Goal: Transaction & Acquisition: Purchase product/service

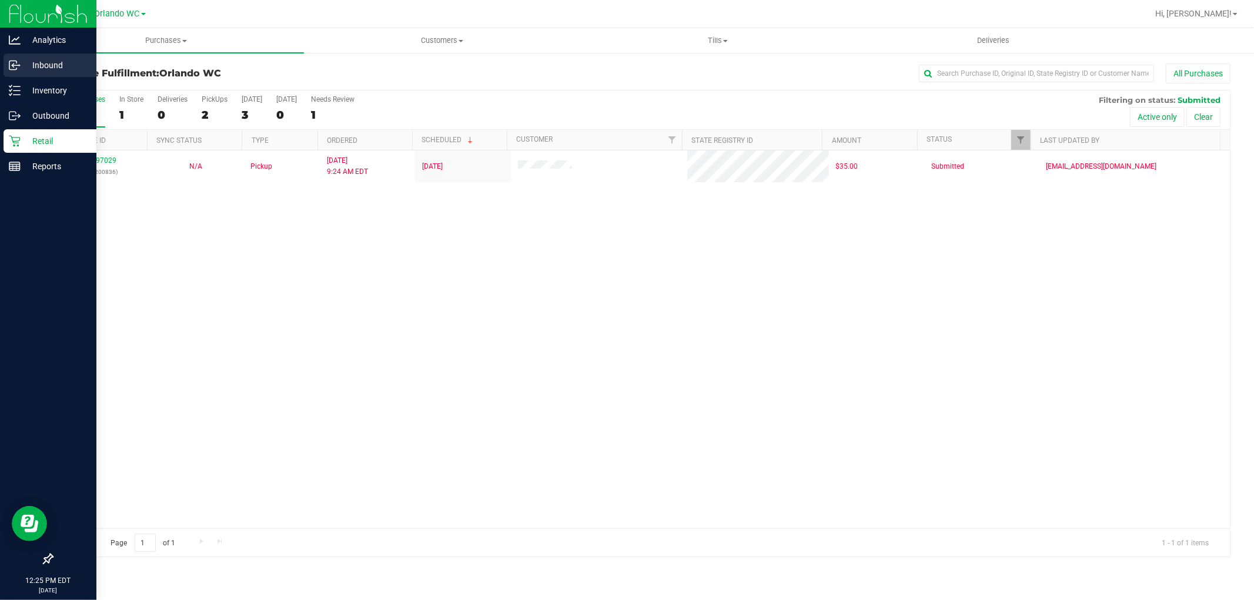
click at [9, 54] on div "Inbound" at bounding box center [50, 66] width 93 height 24
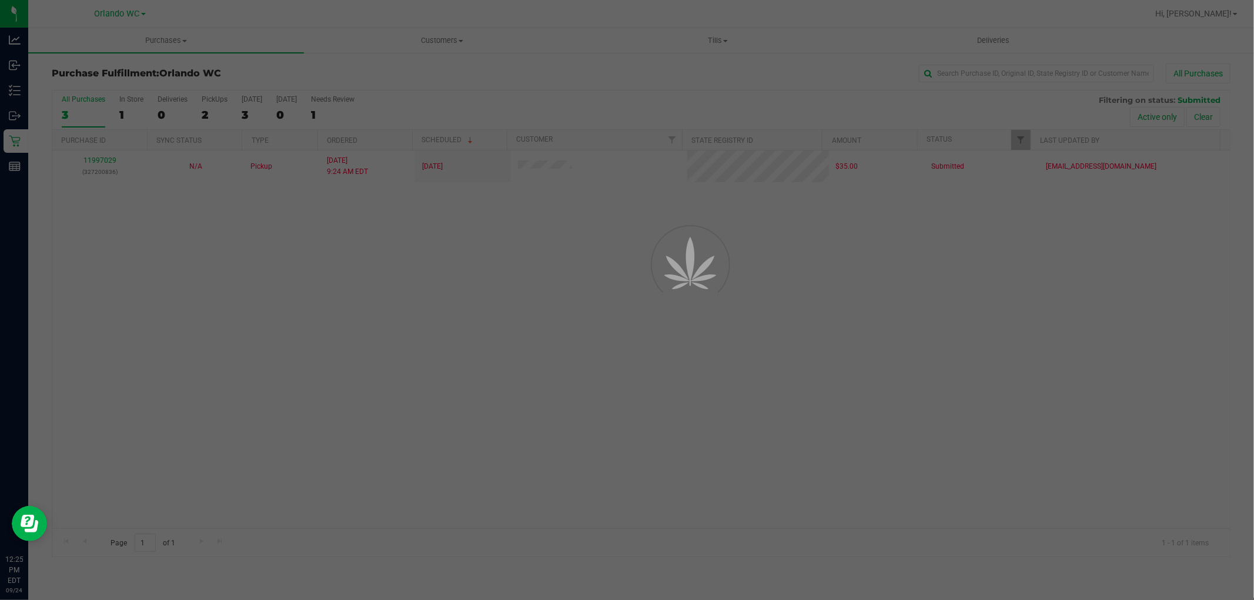
drag, startPoint x: 604, startPoint y: 272, endPoint x: 475, endPoint y: 348, distance: 150.0
click at [579, 294] on div at bounding box center [627, 300] width 1254 height 600
click at [476, 349] on div at bounding box center [627, 300] width 1254 height 600
click at [489, 339] on div at bounding box center [627, 300] width 1254 height 600
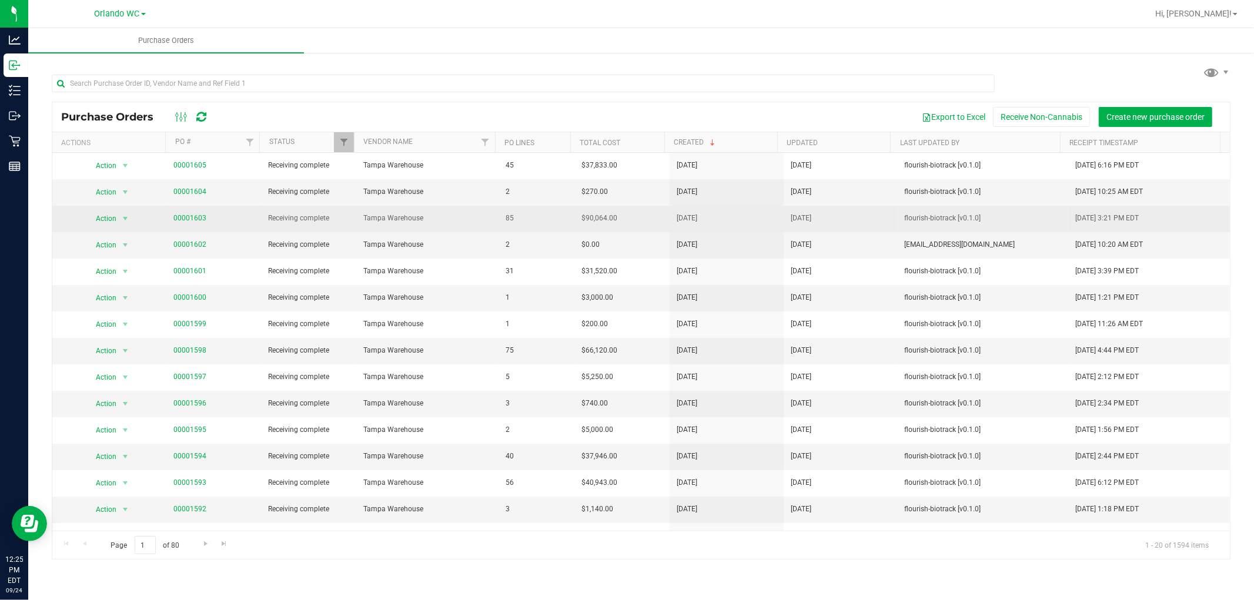
click at [331, 213] on span "Receiving complete" at bounding box center [308, 218] width 81 height 11
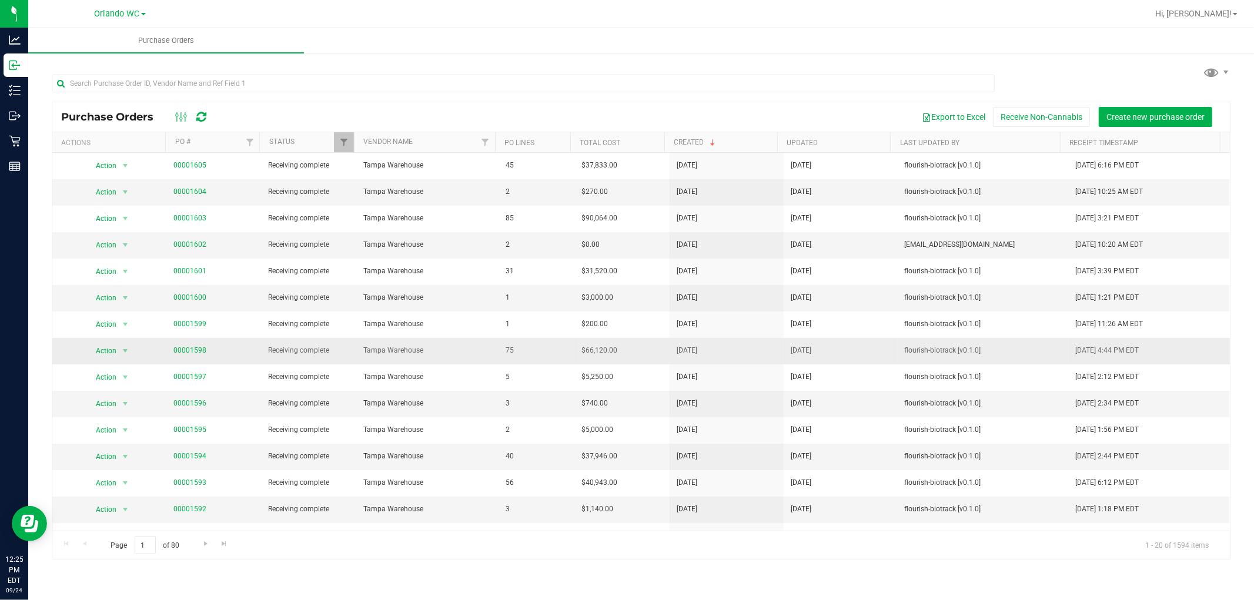
click at [340, 338] on td "Receiving complete" at bounding box center [308, 351] width 95 height 26
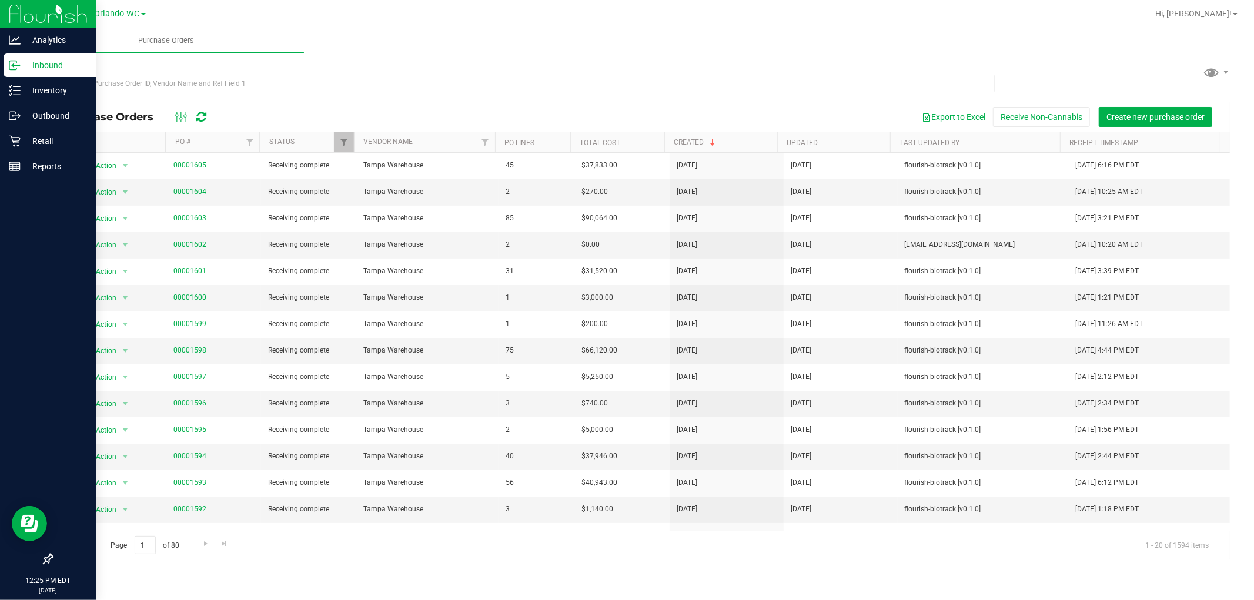
click at [2, 201] on div at bounding box center [48, 364] width 96 height 368
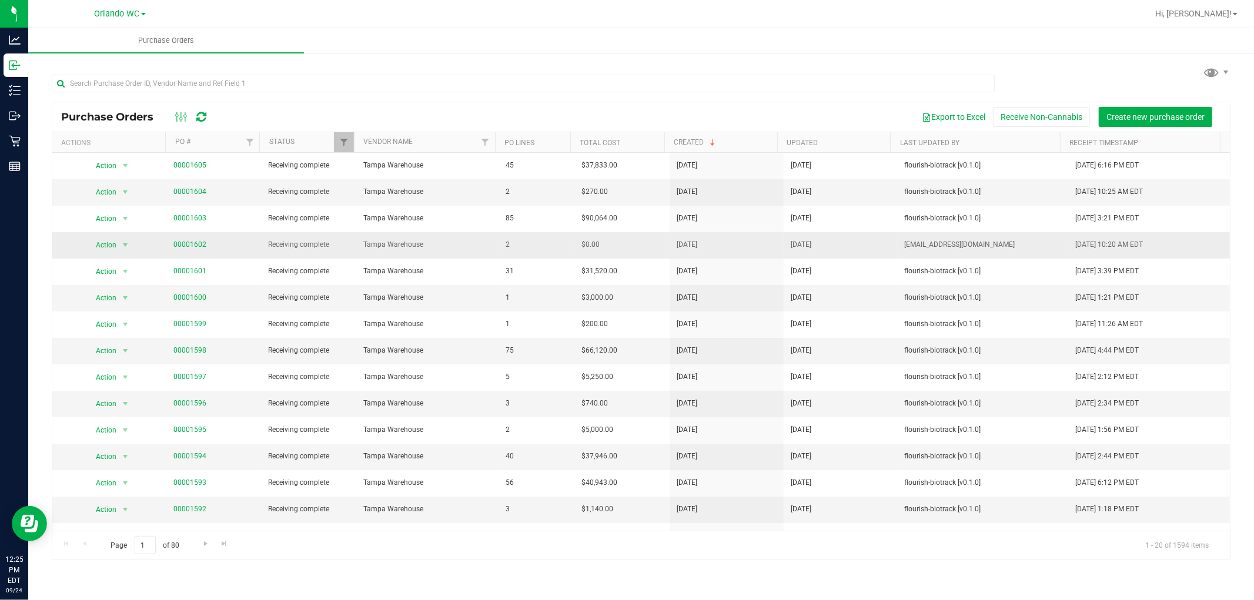
click at [481, 251] on span "Tampa Warehouse" at bounding box center [427, 244] width 128 height 11
click at [506, 239] on span "2" at bounding box center [537, 244] width 62 height 11
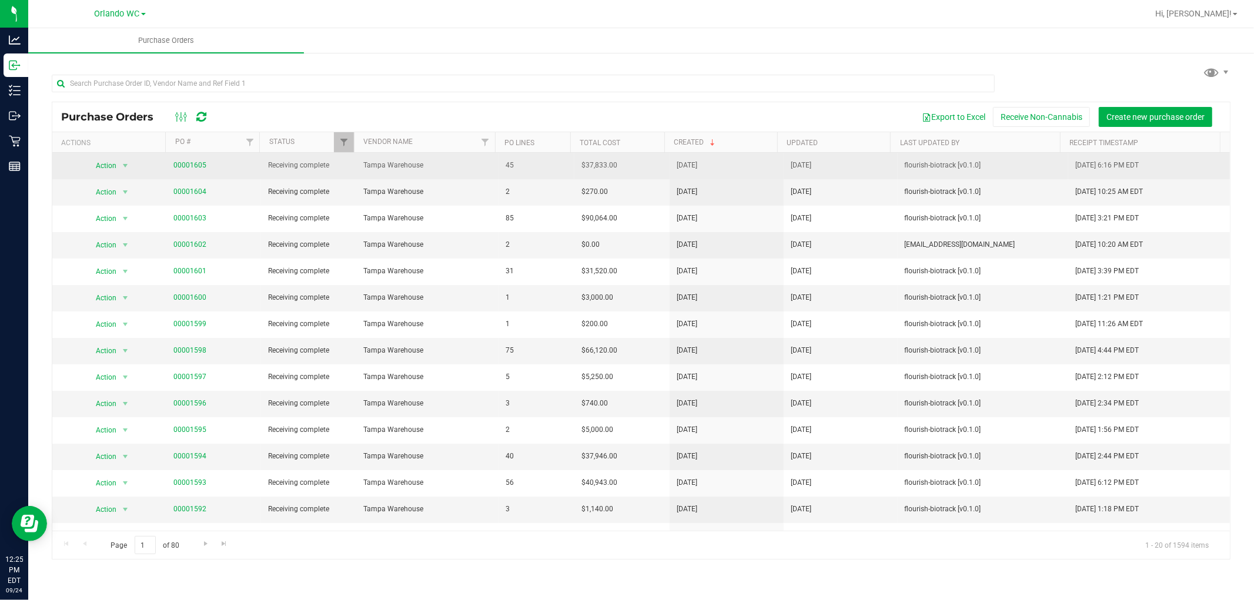
drag, startPoint x: 222, startPoint y: 225, endPoint x: 184, endPoint y: 153, distance: 81.5
click at [221, 225] on td "00001603" at bounding box center [213, 219] width 95 height 26
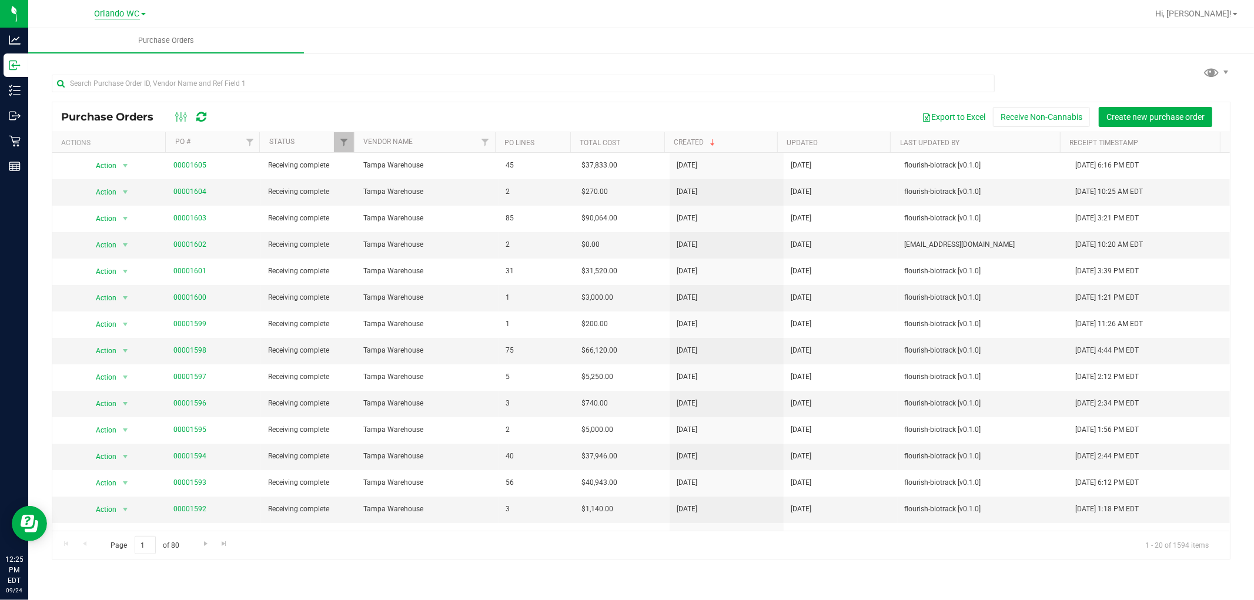
click at [136, 9] on span "Orlando WC" at bounding box center [117, 14] width 45 height 11
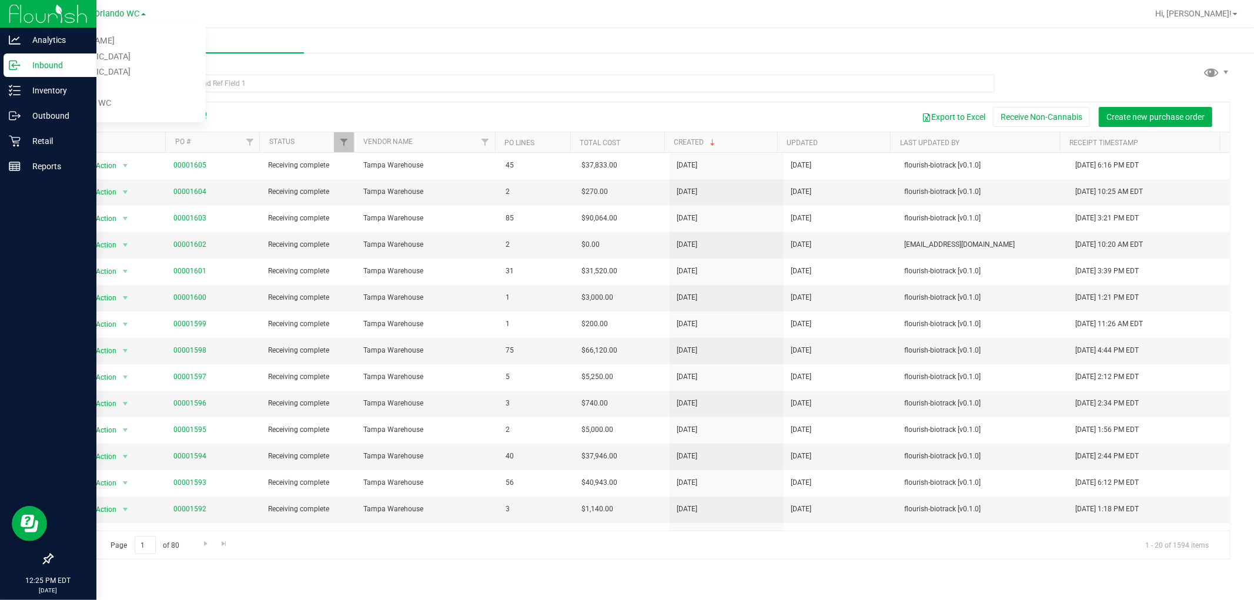
click at [25, 261] on div at bounding box center [48, 364] width 96 height 368
click at [21, 132] on div "Retail" at bounding box center [50, 141] width 93 height 24
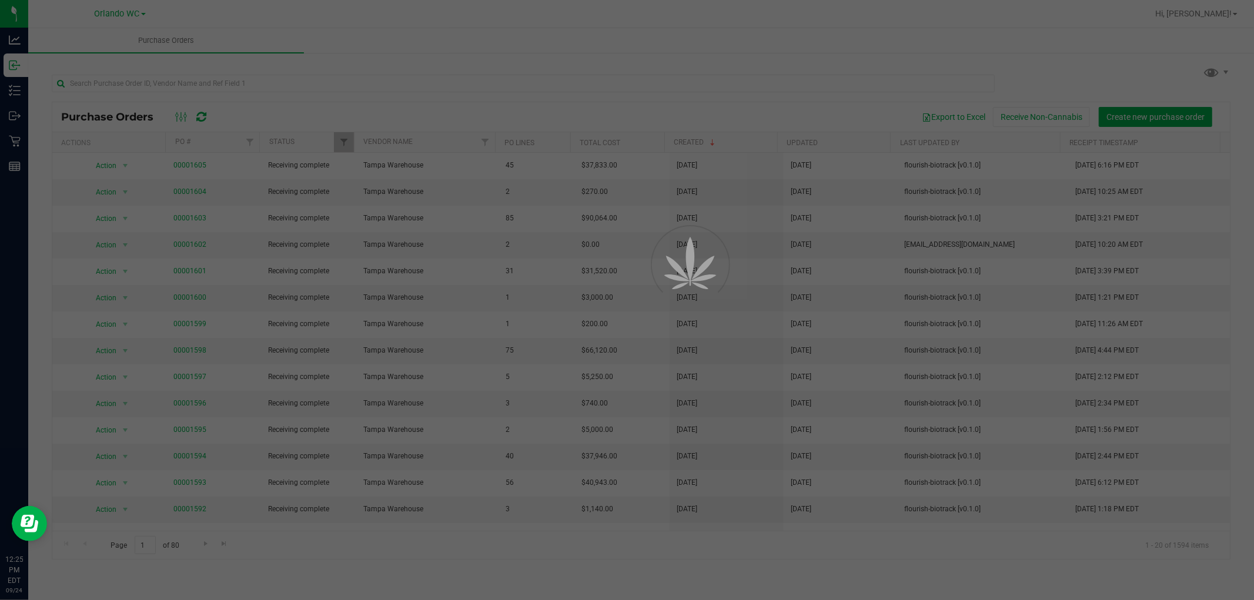
drag, startPoint x: 746, startPoint y: 312, endPoint x: 704, endPoint y: 456, distance: 149.8
click at [743, 320] on div at bounding box center [627, 300] width 1254 height 600
click at [704, 456] on div at bounding box center [627, 300] width 1254 height 600
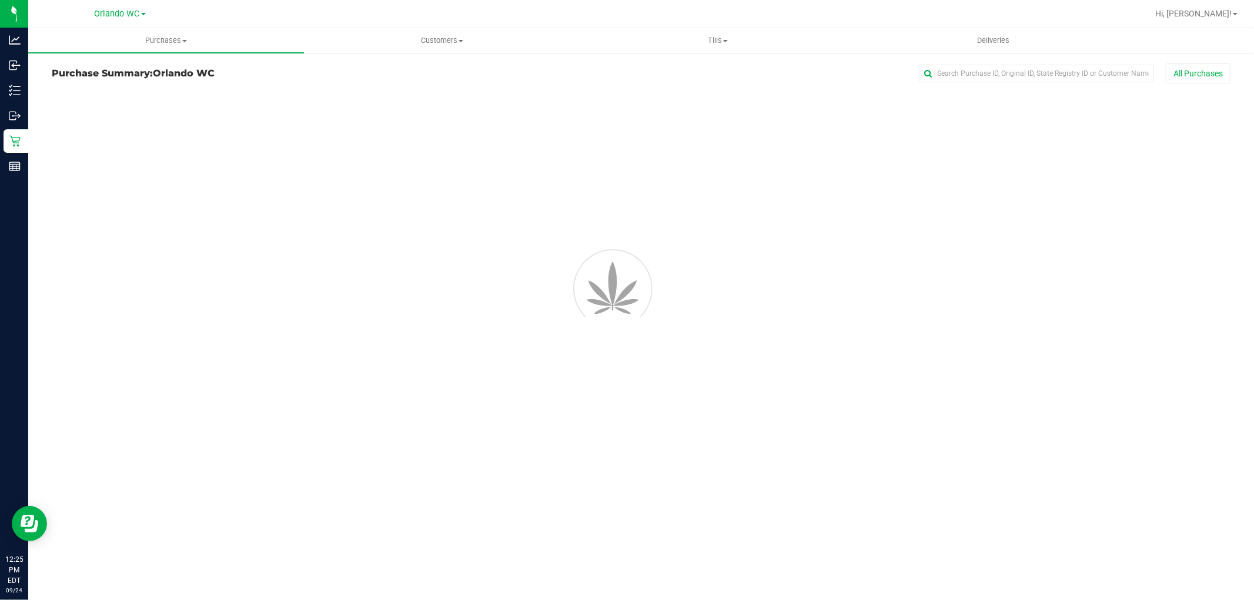
click at [695, 456] on div "Purchases Summary of purchases Fulfillment All purchases Customers All customer…" at bounding box center [641, 314] width 1226 height 572
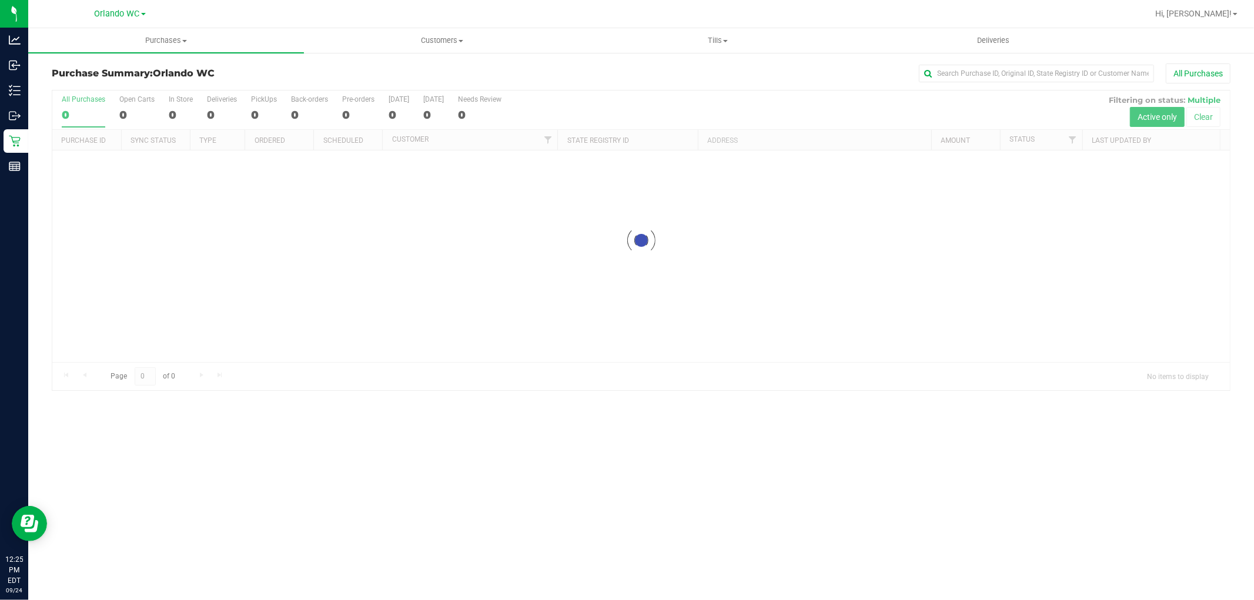
click at [587, 255] on div at bounding box center [641, 241] width 1178 height 300
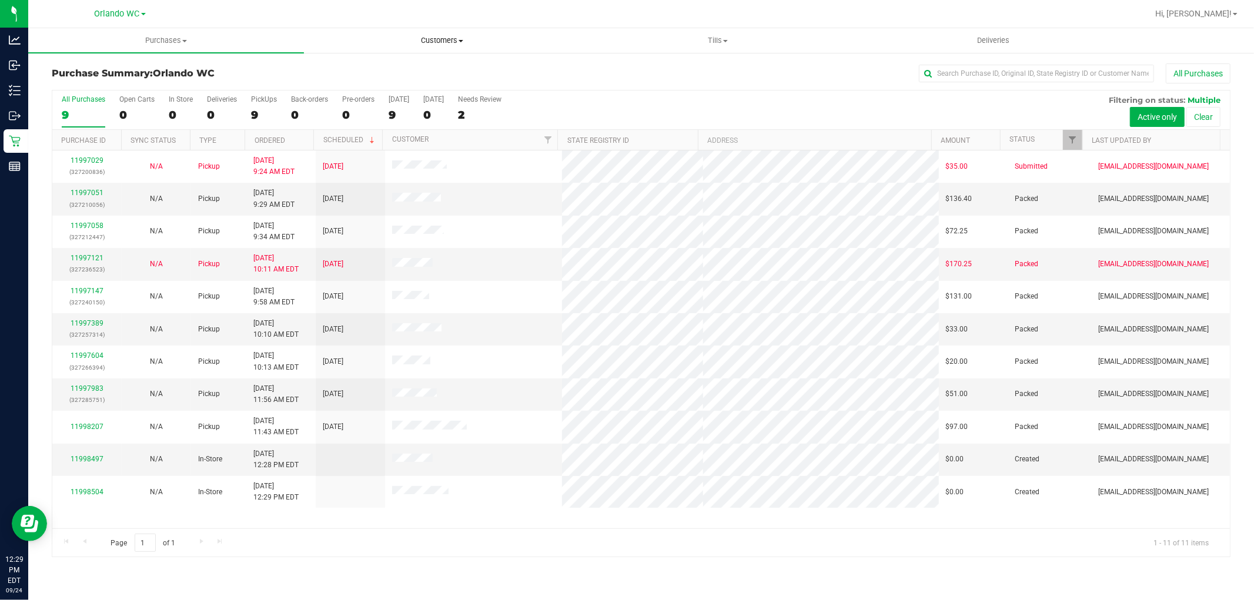
click at [423, 43] on span "Customers" at bounding box center [442, 40] width 275 height 11
click at [408, 69] on li "All customers" at bounding box center [442, 71] width 276 height 14
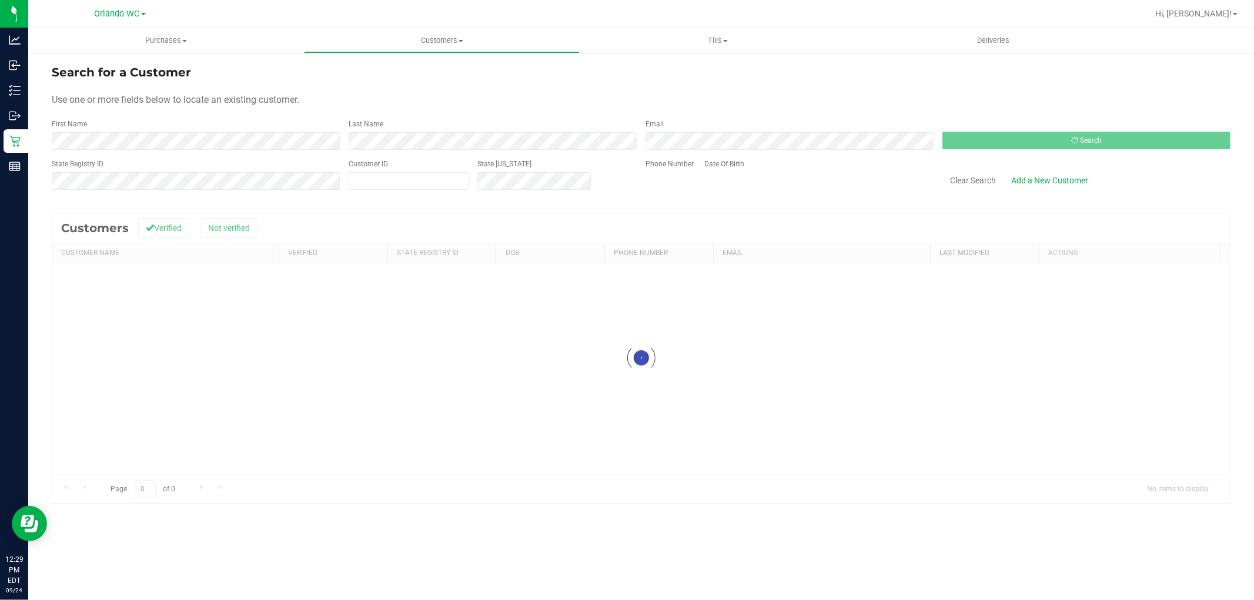
click at [777, 263] on tbody at bounding box center [641, 263] width 1178 height 0
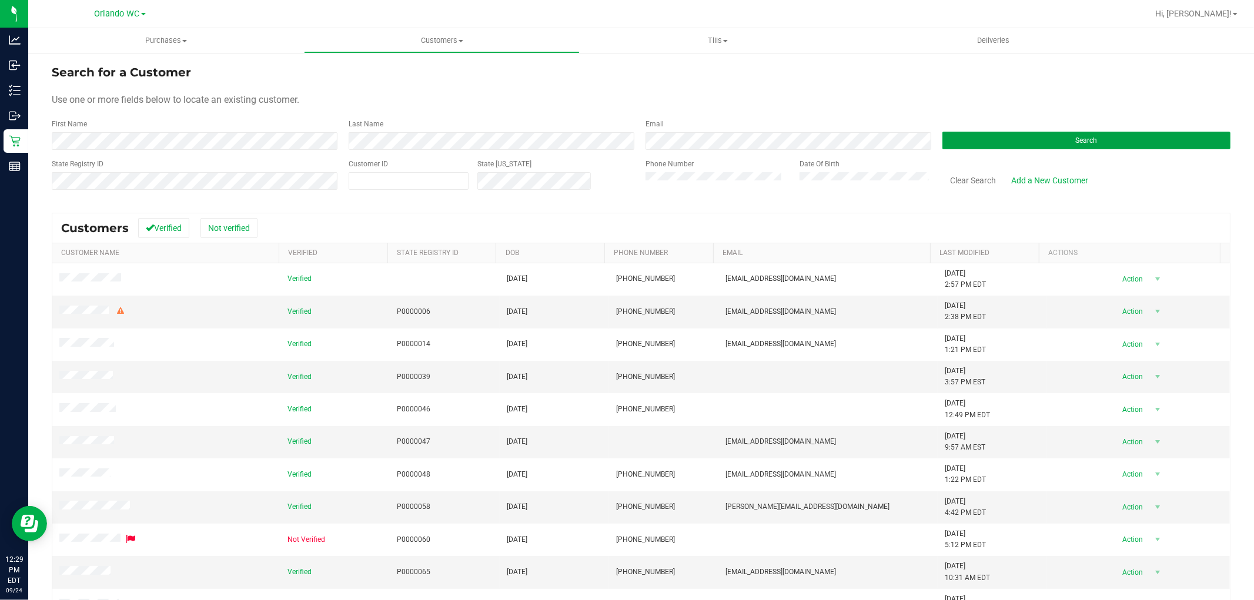
drag, startPoint x: 1084, startPoint y: 132, endPoint x: 891, endPoint y: 105, distance: 194.8
click at [1084, 132] on button "Search" at bounding box center [1087, 141] width 288 height 18
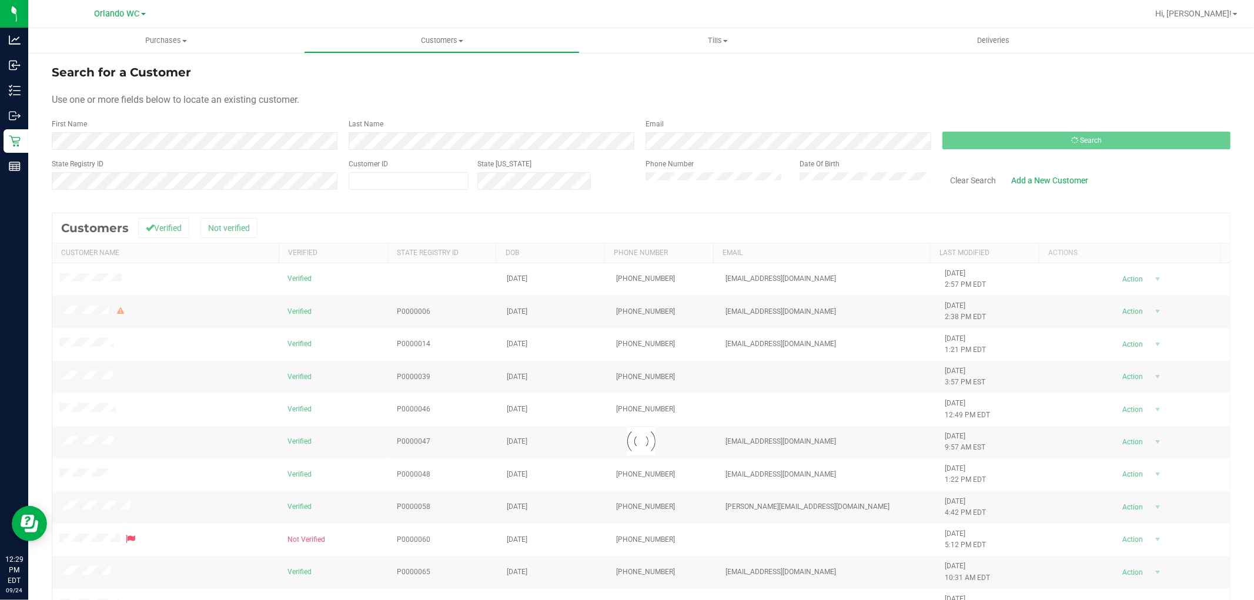
click at [889, 102] on div "Use one or more fields below to locate an existing customer." at bounding box center [641, 100] width 1179 height 14
click at [616, 436] on div at bounding box center [641, 441] width 1178 height 456
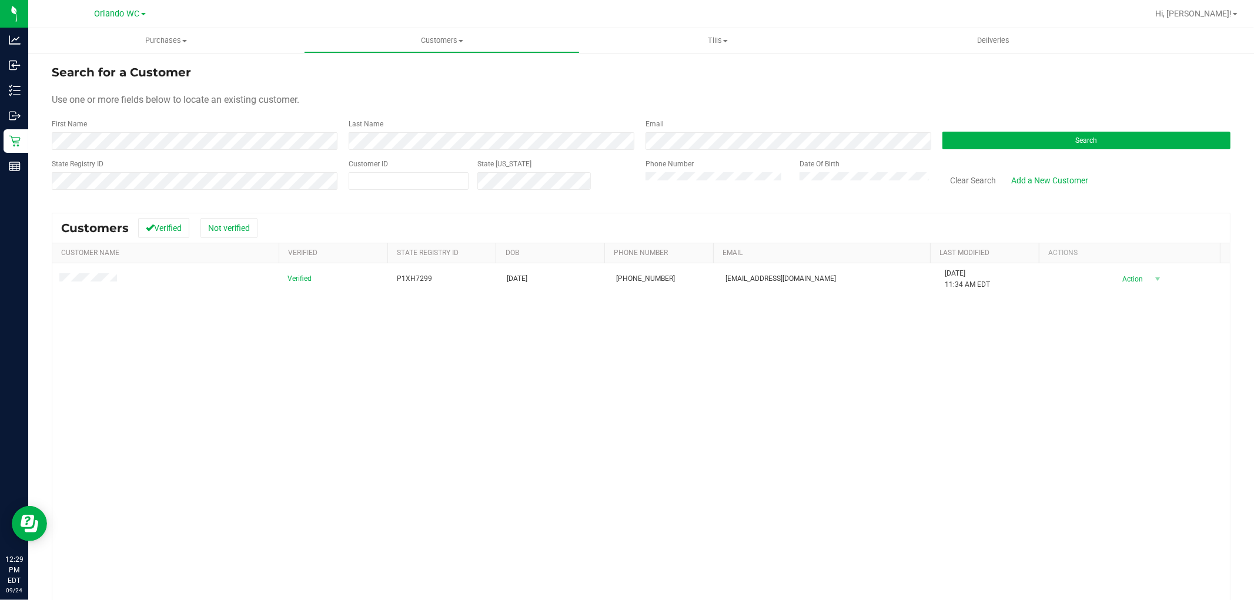
click at [239, 356] on div "Verified P1XH7299 [DATE] (407) 399-7837 [EMAIL_ADDRESS][DOMAIN_NAME] [DATE] 11:…" at bounding box center [641, 452] width 1178 height 378
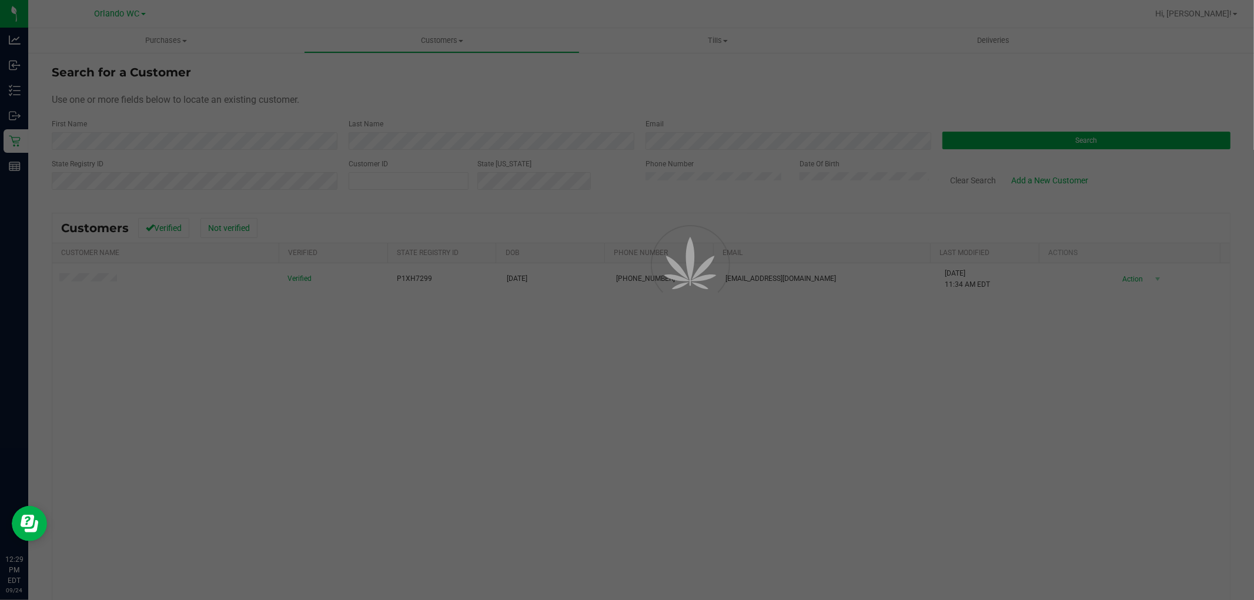
click at [242, 429] on div at bounding box center [627, 300] width 1254 height 600
click at [438, 459] on div at bounding box center [627, 300] width 1254 height 600
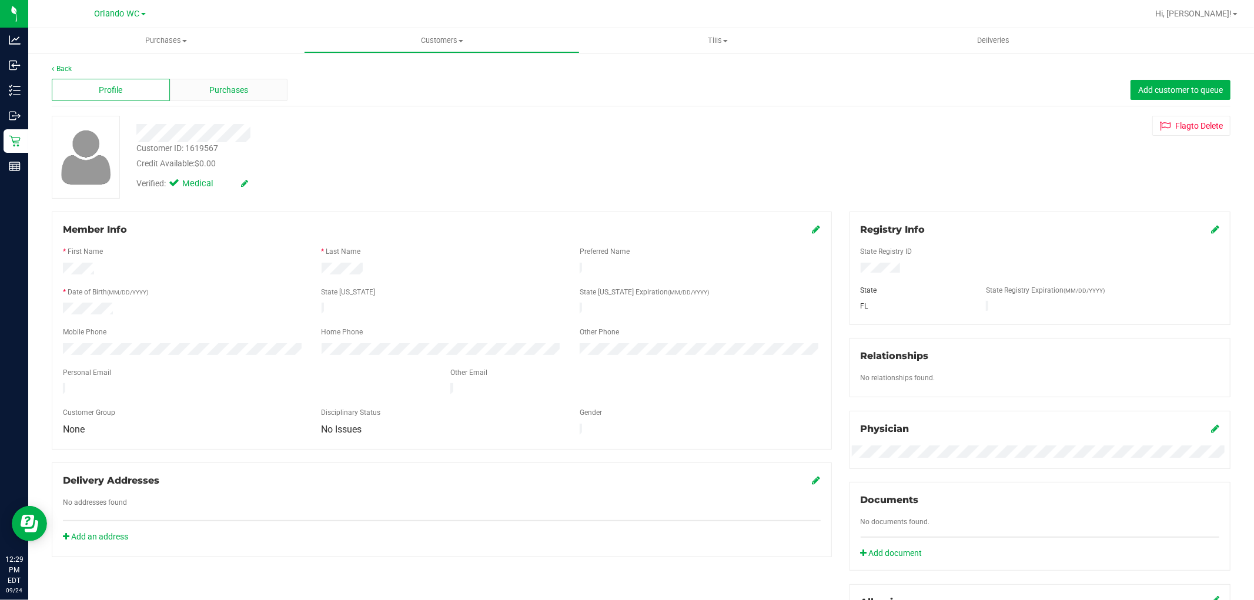
click at [251, 96] on div "Purchases" at bounding box center [229, 90] width 118 height 22
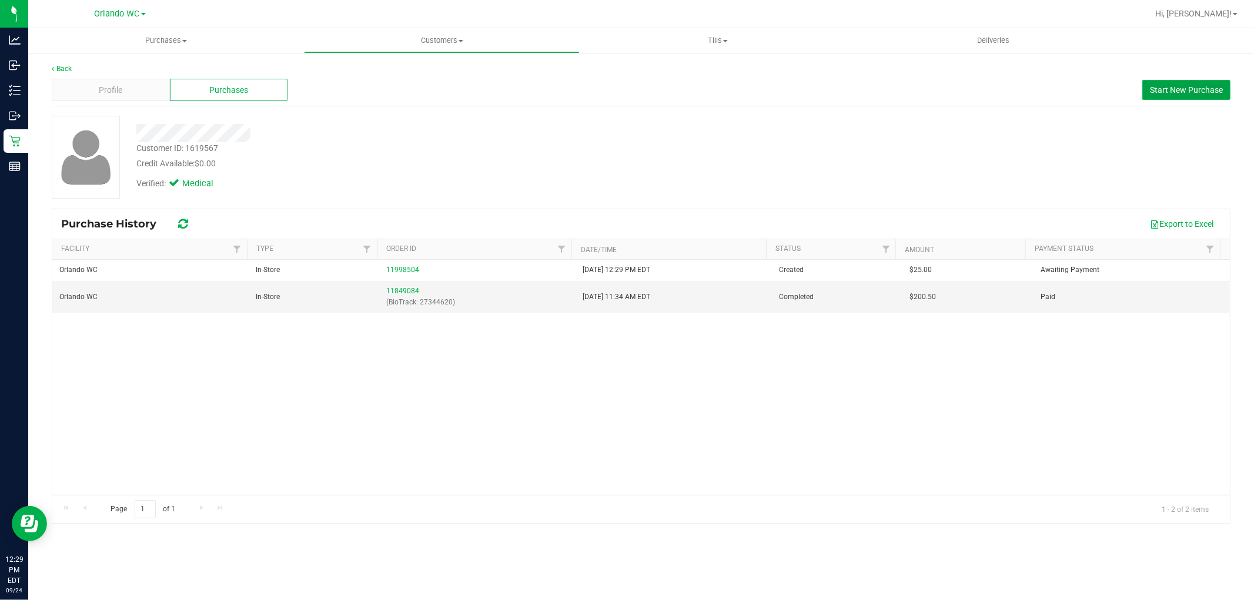
click at [1164, 87] on span "Start New Purchase" at bounding box center [1186, 89] width 73 height 9
drag, startPoint x: 820, startPoint y: 152, endPoint x: 875, endPoint y: 152, distance: 54.7
click at [824, 147] on div "Customer ID: 1619567 Credit Available: $0.00 Verified: Medical" at bounding box center [641, 157] width 1197 height 83
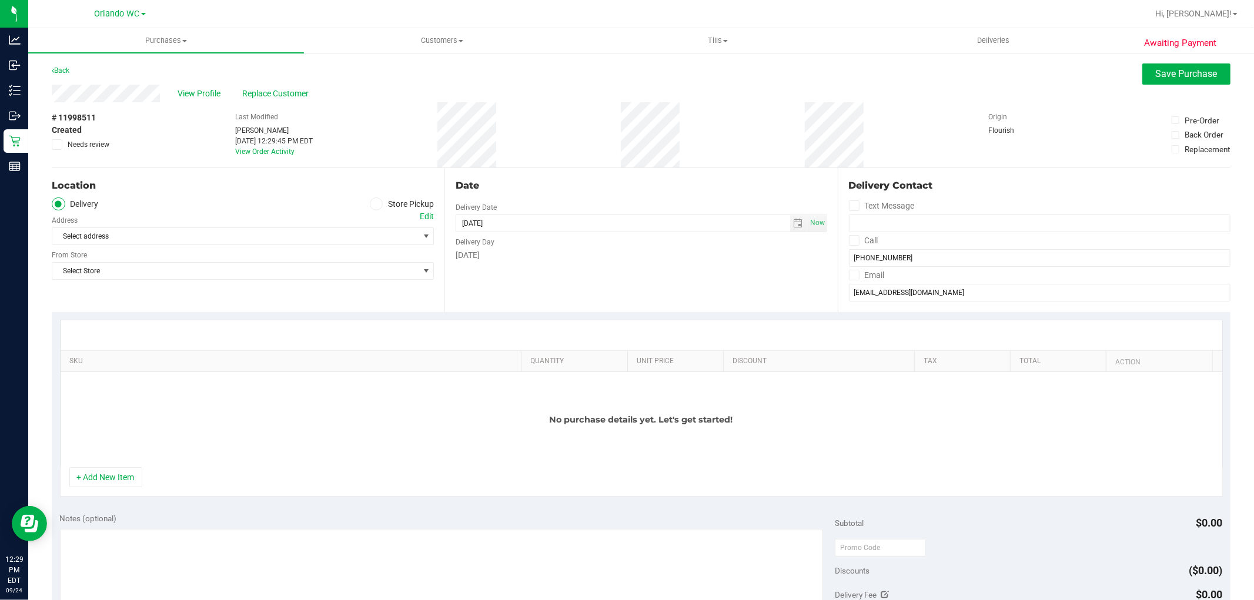
click at [399, 204] on label "Store Pickup" at bounding box center [402, 205] width 65 height 14
click at [0, 0] on input "Store Pickup" at bounding box center [0, 0] width 0 height 0
click at [356, 225] on div "Store" at bounding box center [243, 219] width 382 height 17
click at [312, 231] on span "Select Store" at bounding box center [235, 236] width 366 height 16
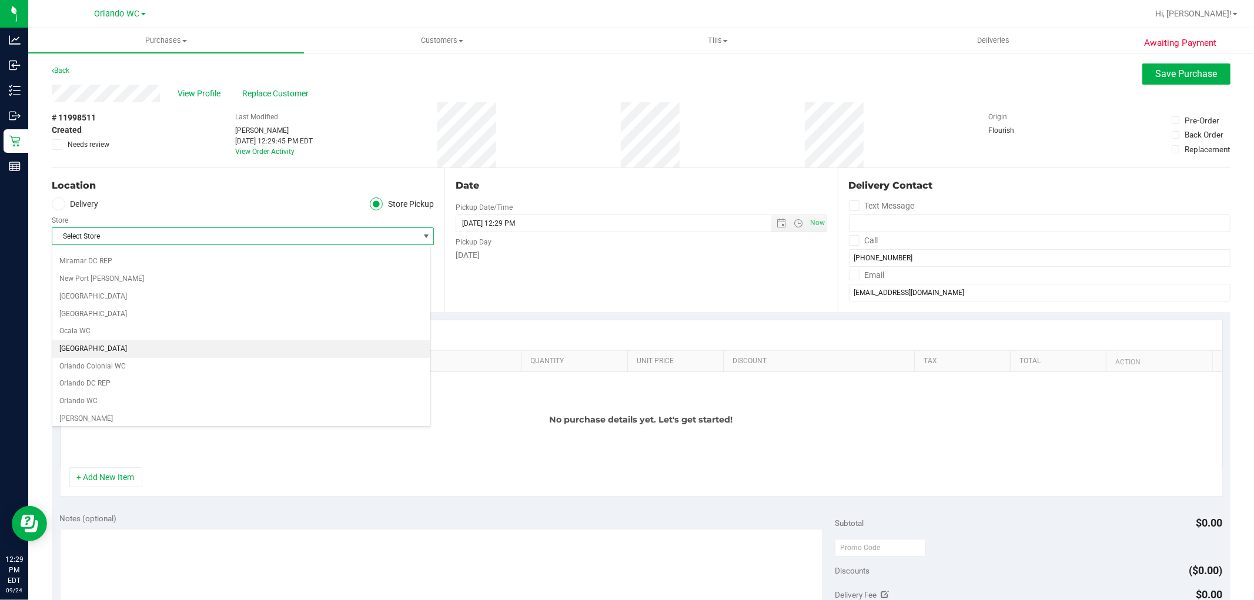
scroll to position [457, 0]
click at [85, 396] on li "Orlando WC" at bounding box center [241, 394] width 378 height 18
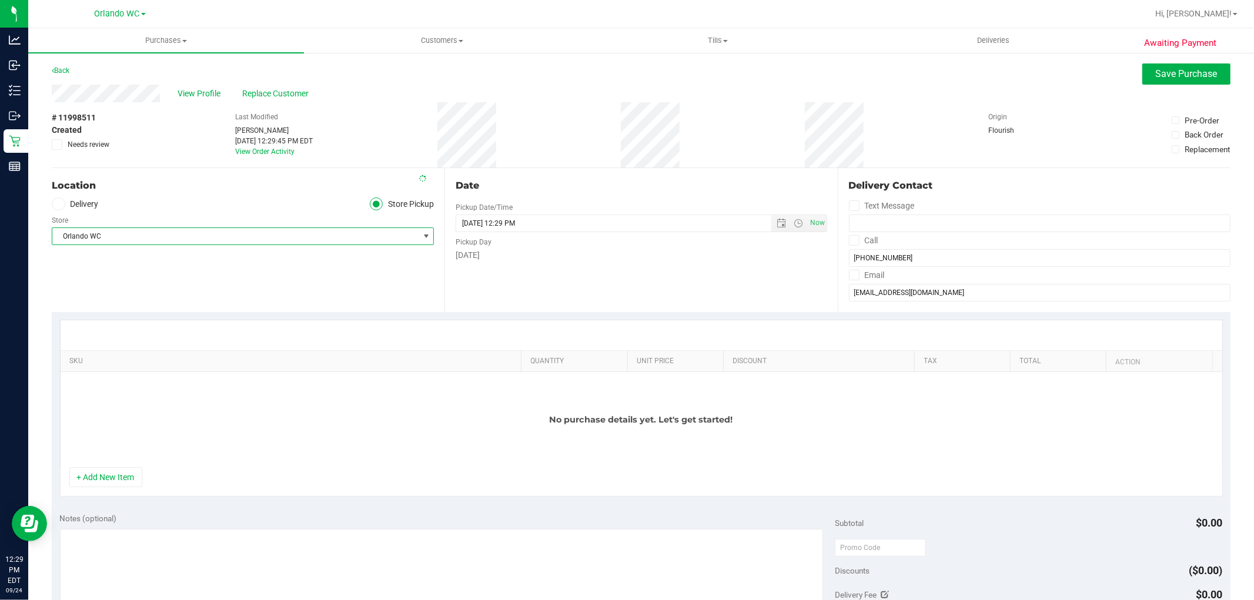
click at [428, 332] on div at bounding box center [642, 335] width 1162 height 30
click at [165, 460] on div "No purchase details yet. Let's get started!" at bounding box center [642, 419] width 1162 height 95
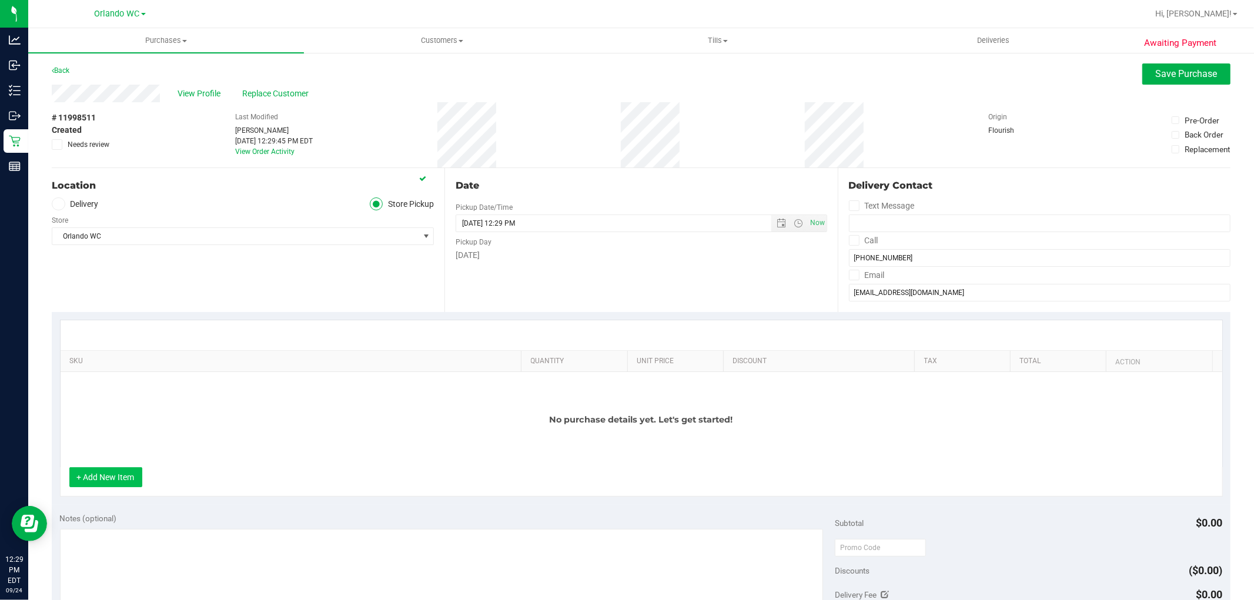
click at [130, 473] on button "+ Add New Item" at bounding box center [105, 477] width 73 height 20
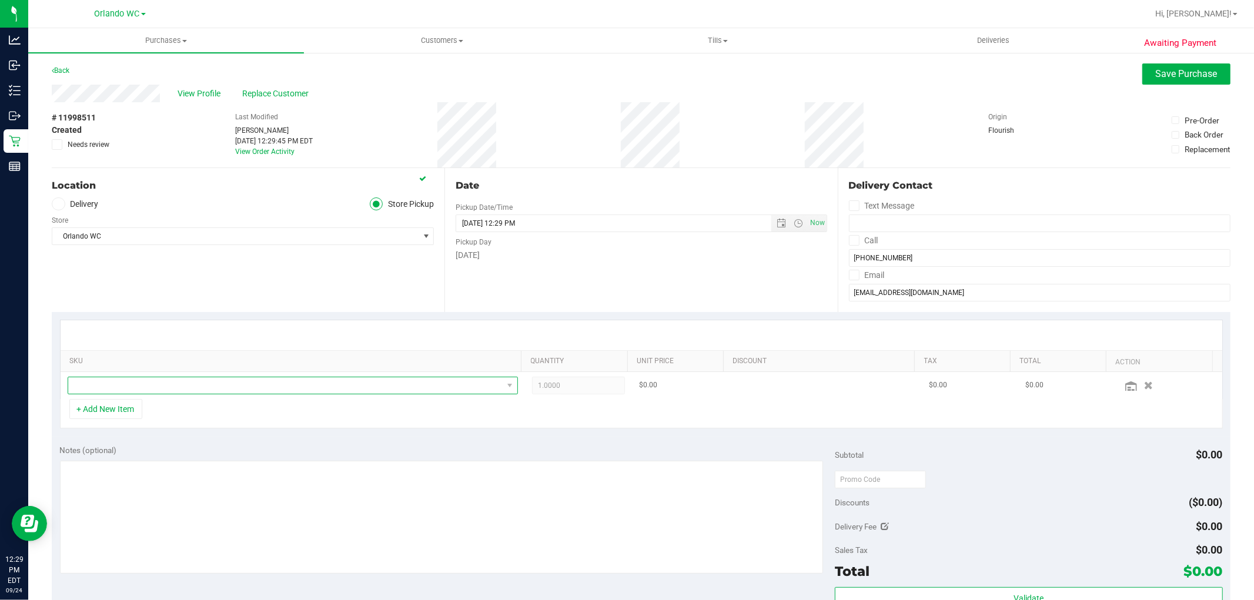
click at [175, 380] on span "NO DATA FOUND" at bounding box center [285, 386] width 435 height 16
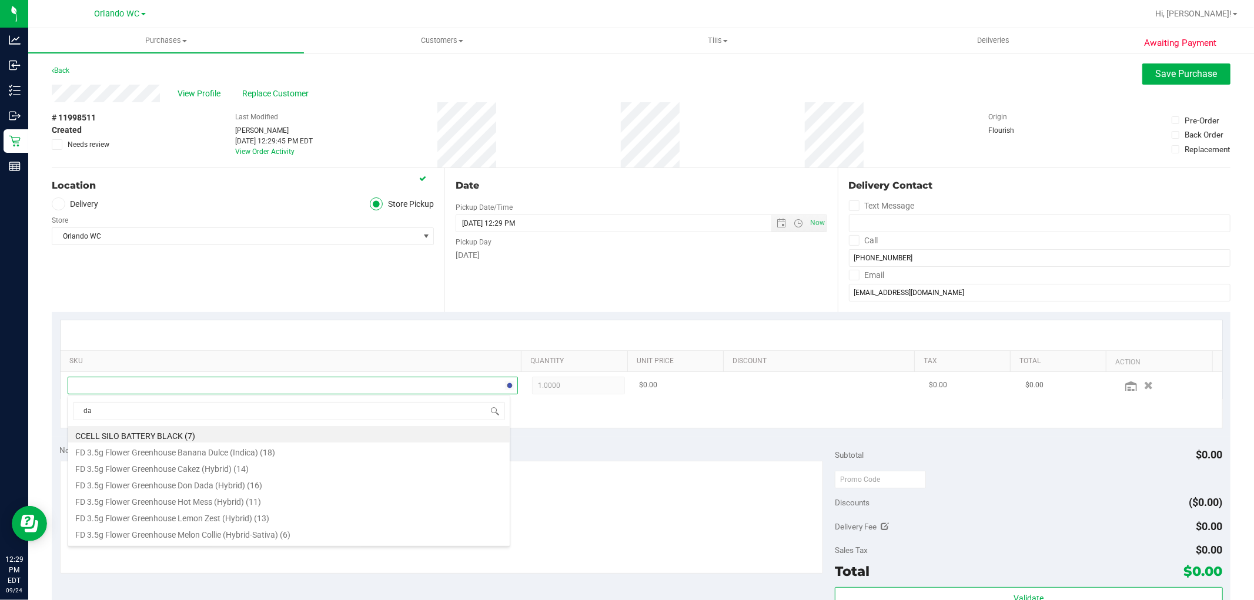
scroll to position [18, 439]
type input "dark"
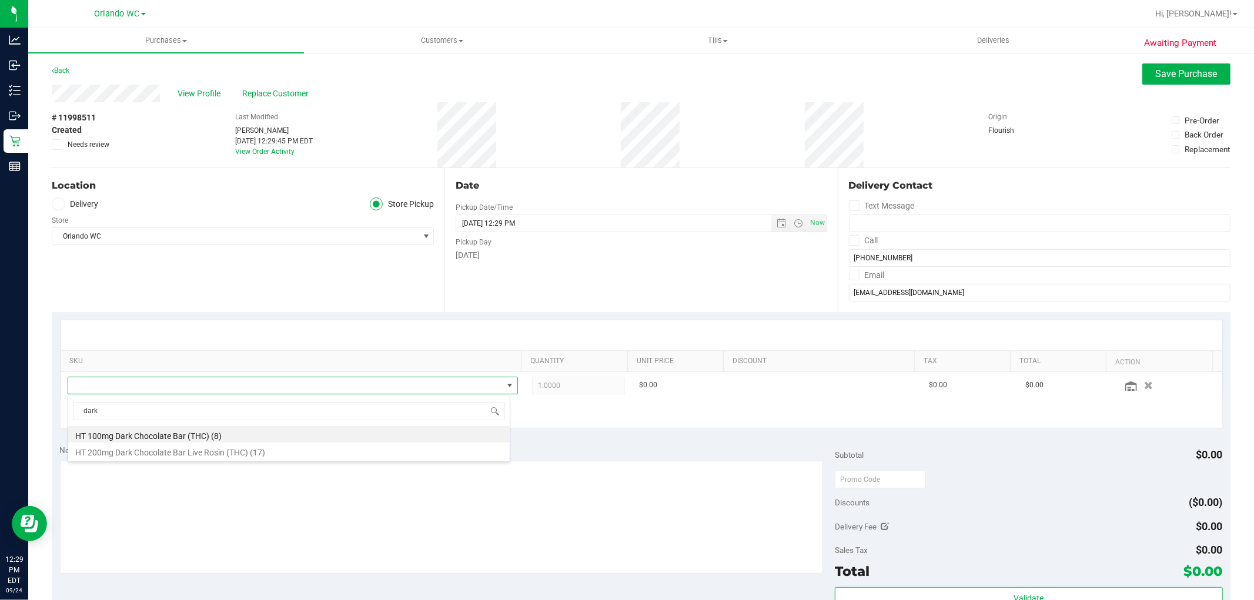
click at [196, 245] on div "Location Delivery Store Pickup Store [GEOGRAPHIC_DATA] WC Select Store [PERSON_…" at bounding box center [248, 240] width 393 height 144
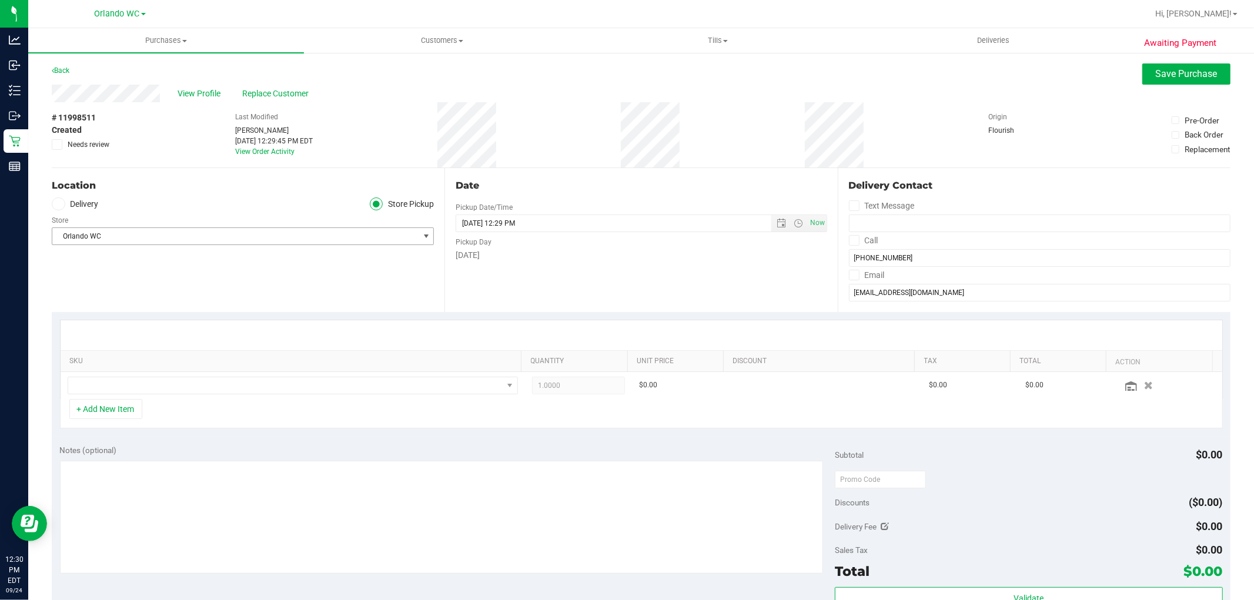
click at [205, 236] on span "Orlando WC" at bounding box center [235, 236] width 366 height 16
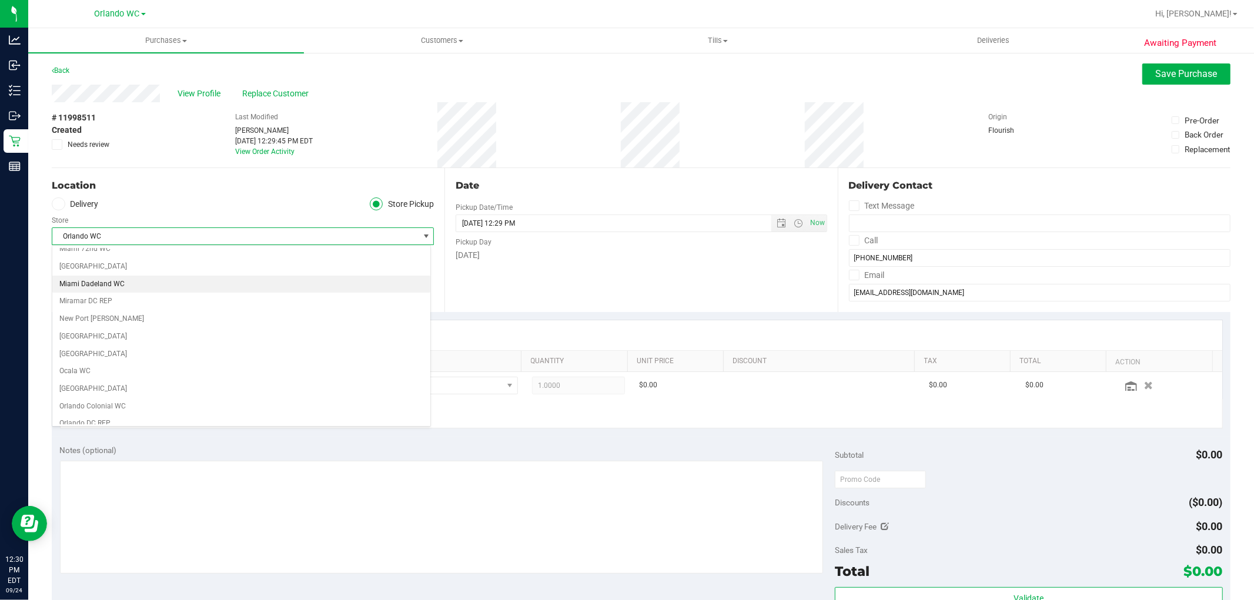
scroll to position [522, 0]
click at [114, 290] on li "Orlando Colonial WC" at bounding box center [241, 294] width 378 height 18
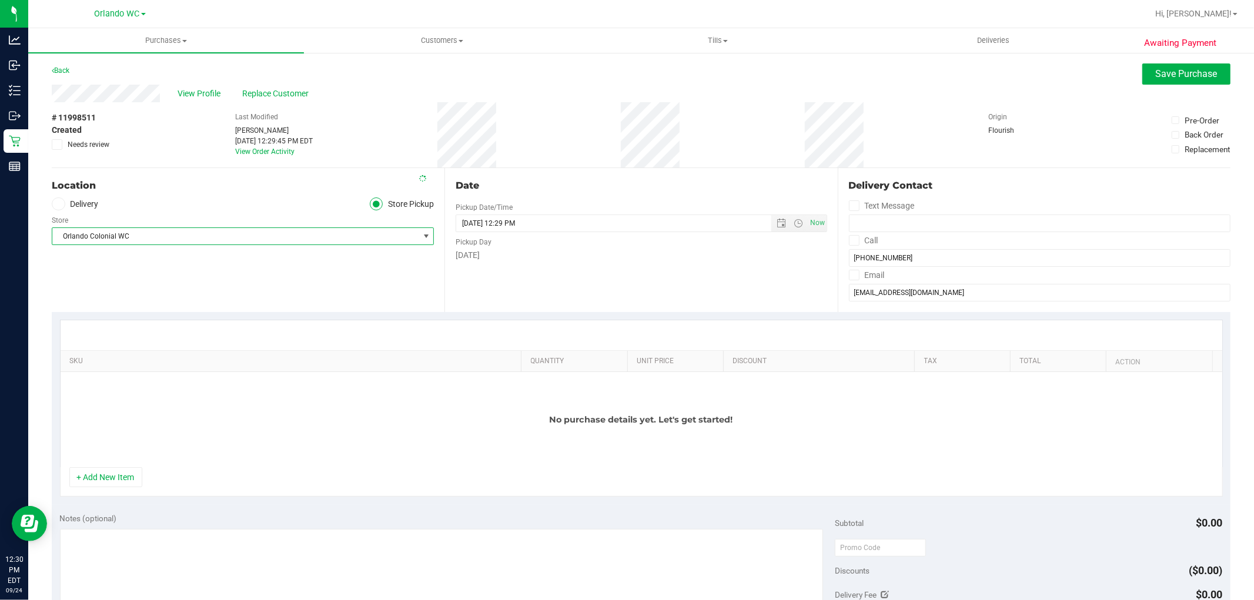
click at [239, 277] on div "Location Delivery Store Pickup Store [GEOGRAPHIC_DATA] Colonial WC Select Store…" at bounding box center [248, 240] width 393 height 144
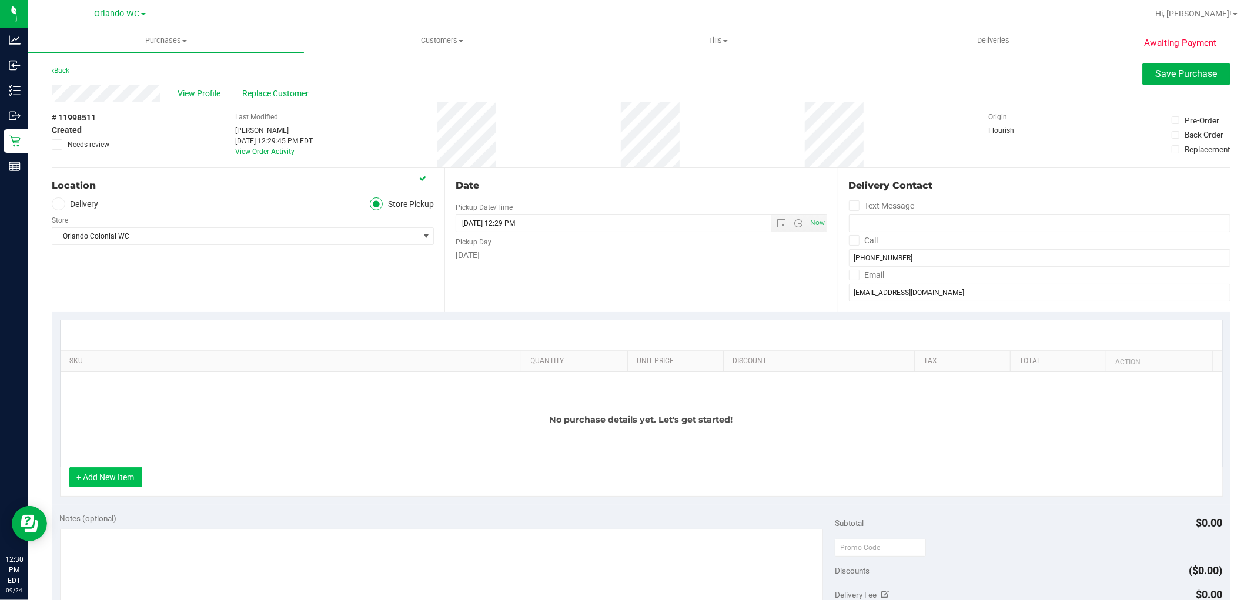
click at [121, 483] on button "+ Add New Item" at bounding box center [105, 477] width 73 height 20
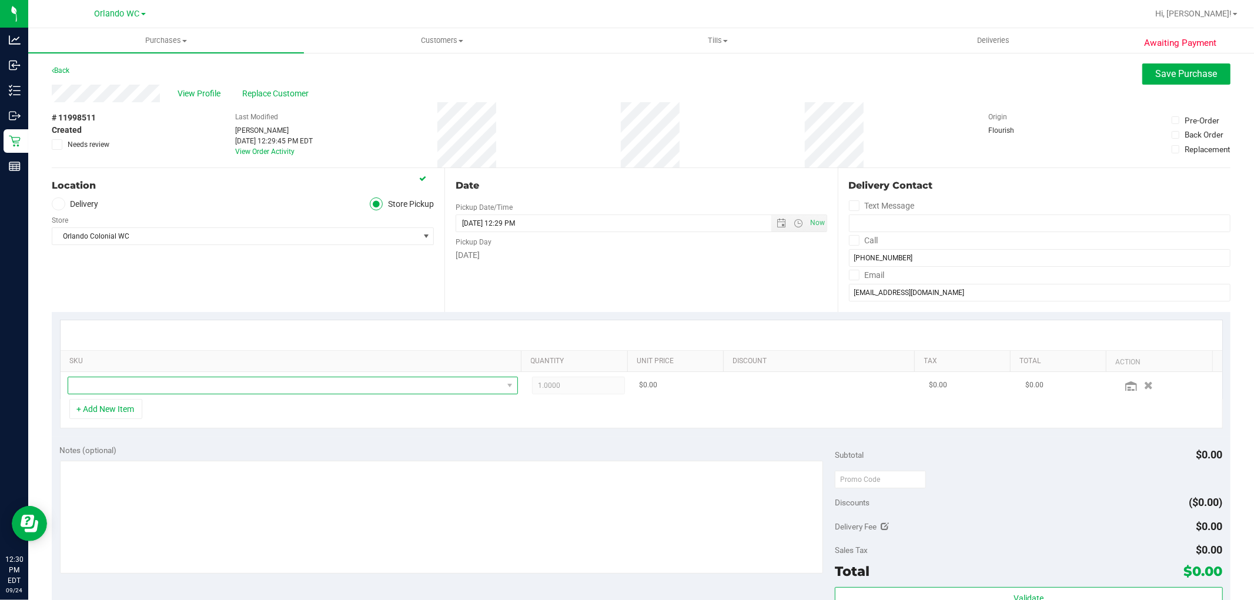
click at [236, 385] on span "NO DATA FOUND" at bounding box center [285, 386] width 435 height 16
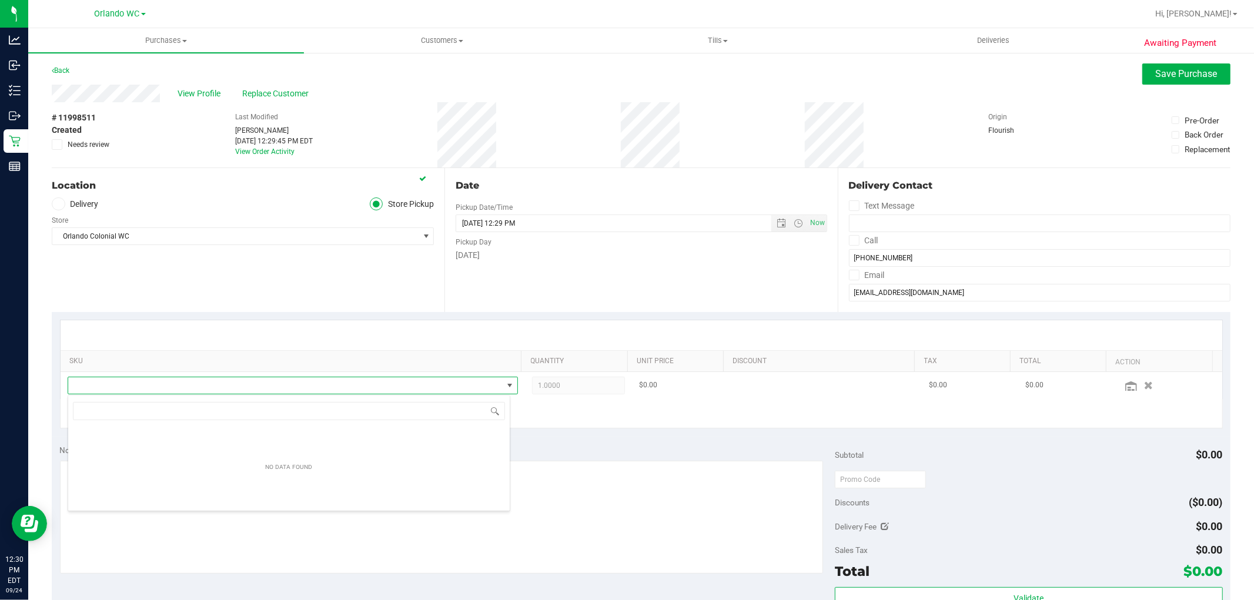
scroll to position [18, 439]
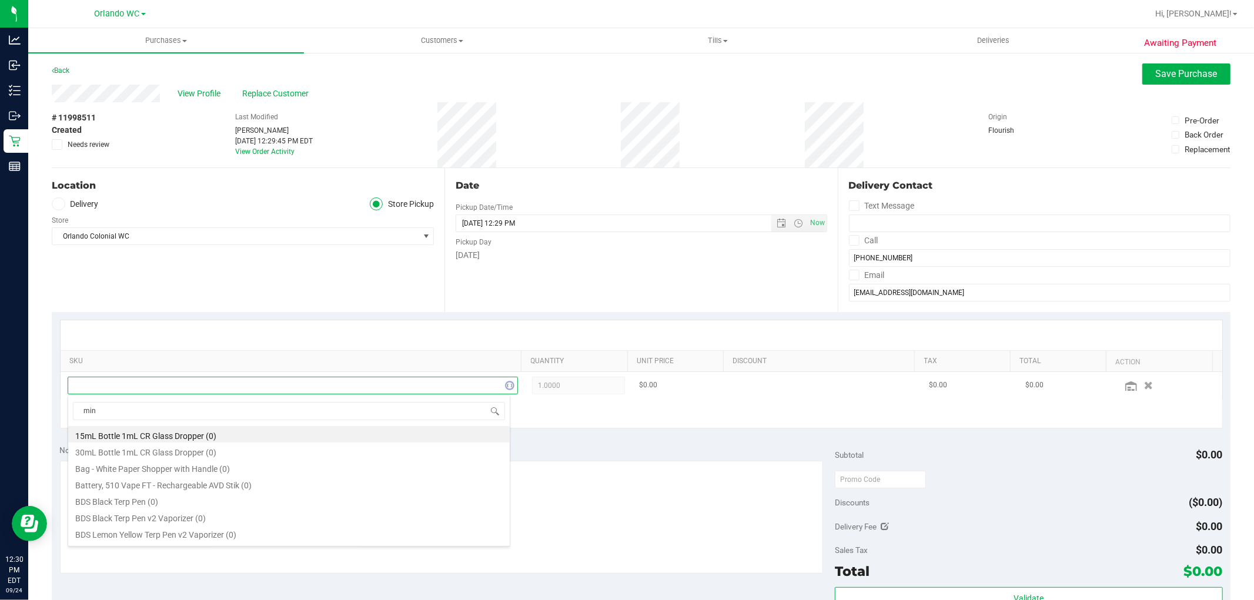
type input "mint"
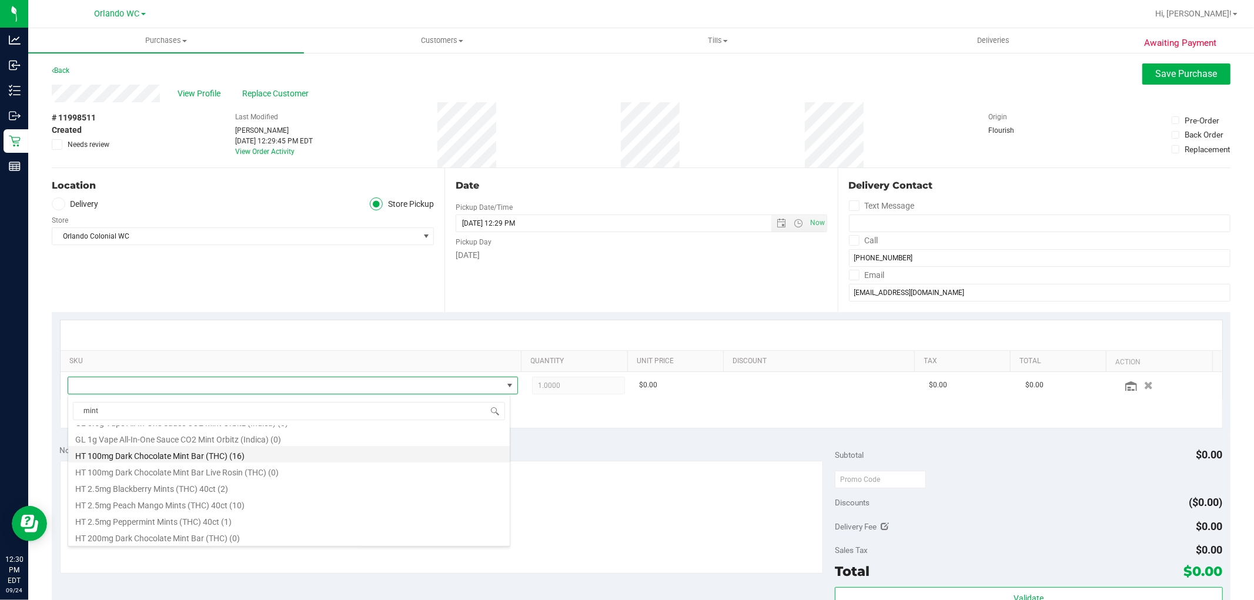
scroll to position [326, 0]
click at [201, 513] on li "HT 100mg Dark Chocolate Mint Bar (THC) (16)" at bounding box center [289, 520] width 442 height 16
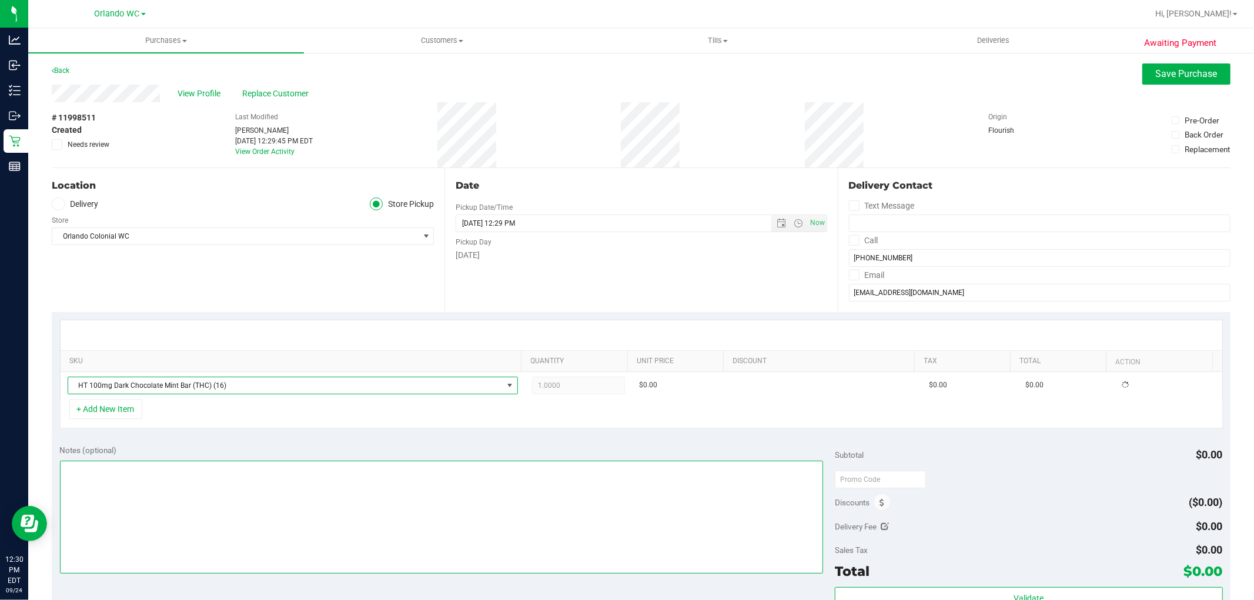
click at [448, 460] on div "Notes (optional)" at bounding box center [448, 511] width 776 height 132
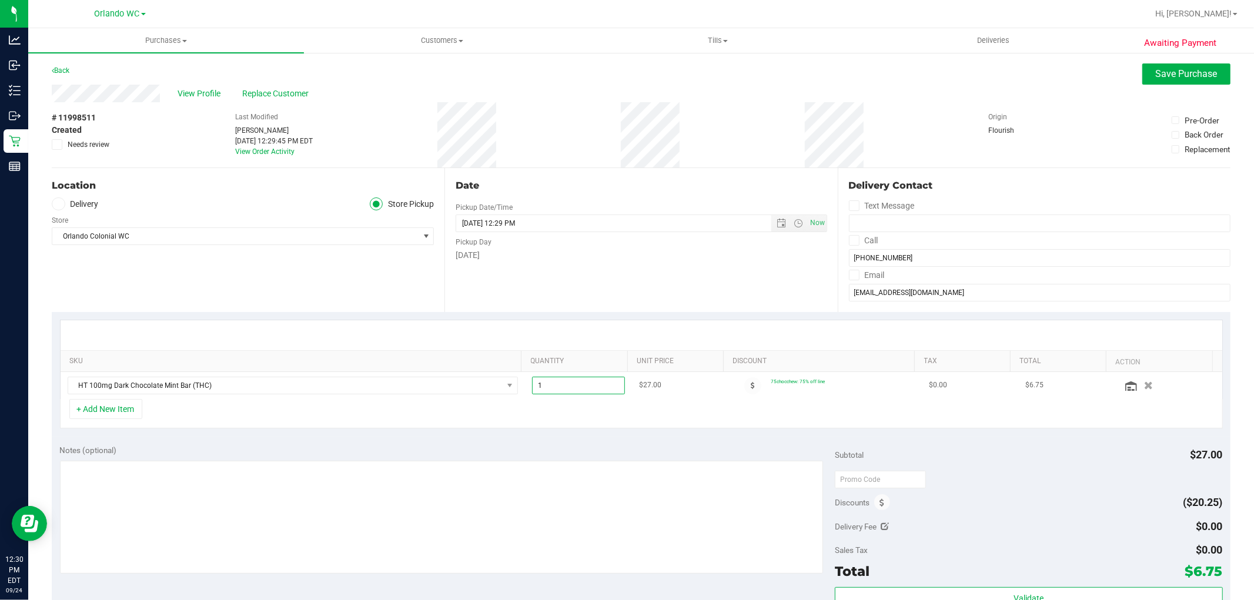
type input "10"
type input "10.00"
click at [570, 402] on div "+ Add New Item" at bounding box center [641, 413] width 1163 height 29
click at [706, 127] on div "# 11998511 Created Needs review Last Modified [PERSON_NAME] [DATE] 12:29:45 PM …" at bounding box center [641, 134] width 1179 height 65
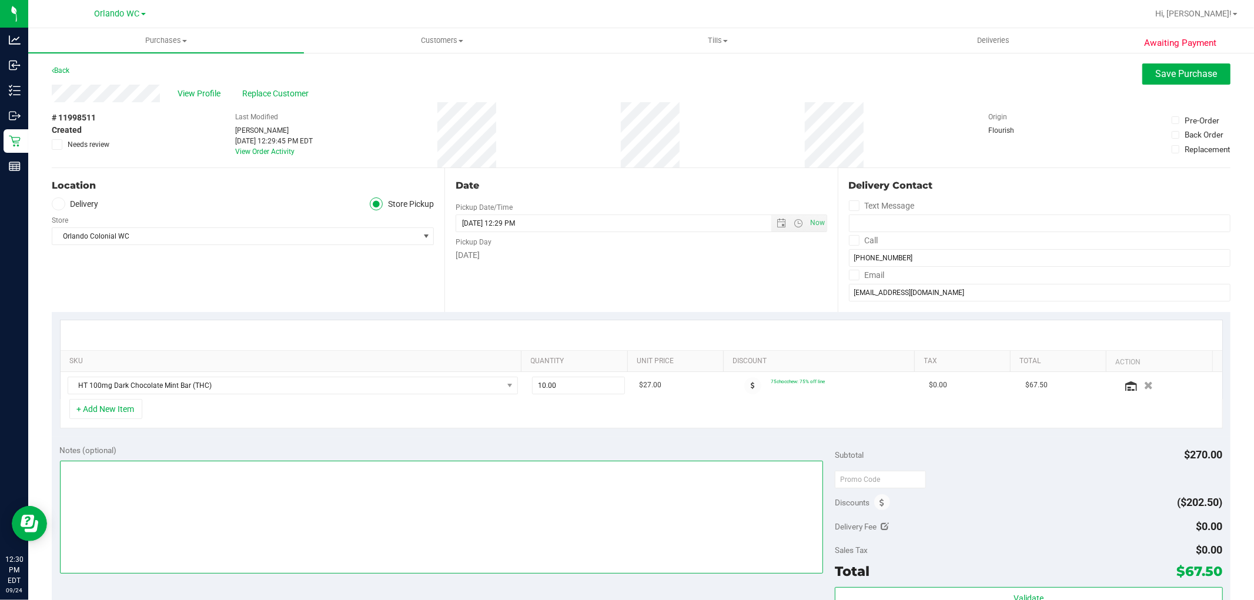
click at [221, 476] on textarea at bounding box center [442, 517] width 764 height 113
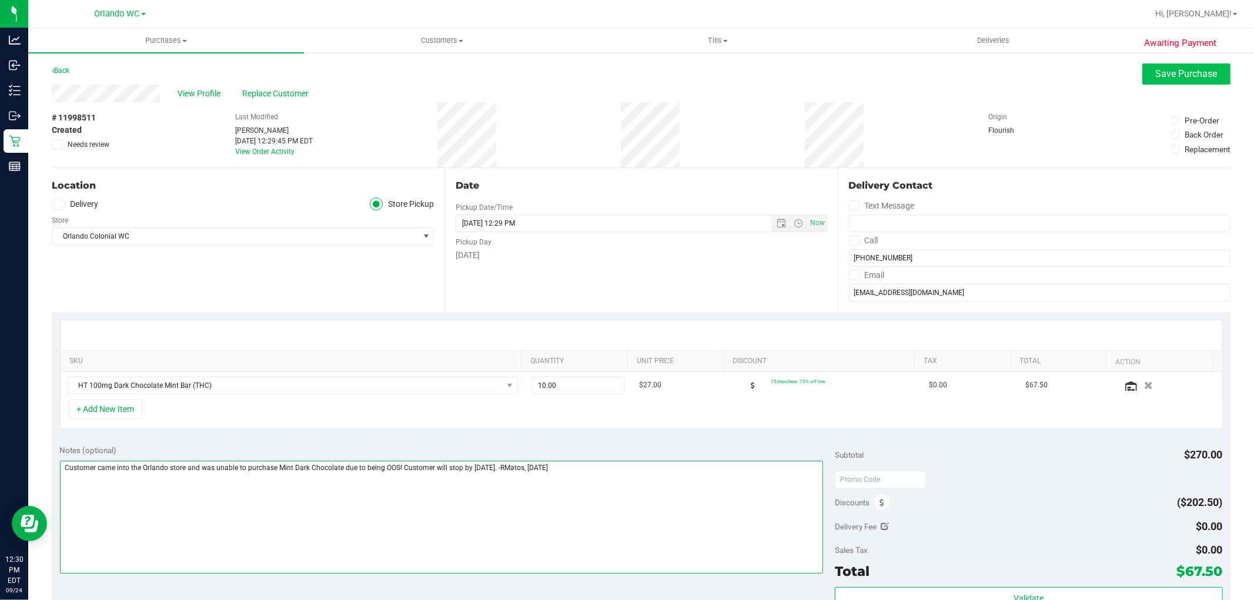
type textarea "Customer came into the Orlando store and was unable to purchase Mint Dark Choco…"
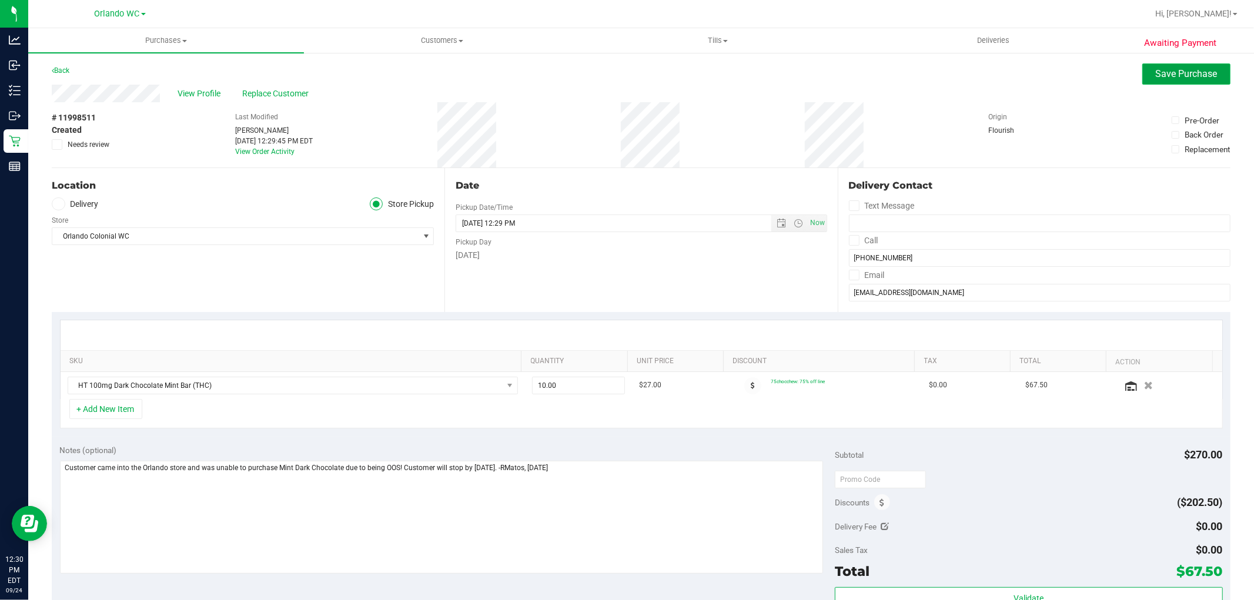
click at [1161, 72] on span "Save Purchase" at bounding box center [1187, 73] width 62 height 11
